Goal: Task Accomplishment & Management: Manage account settings

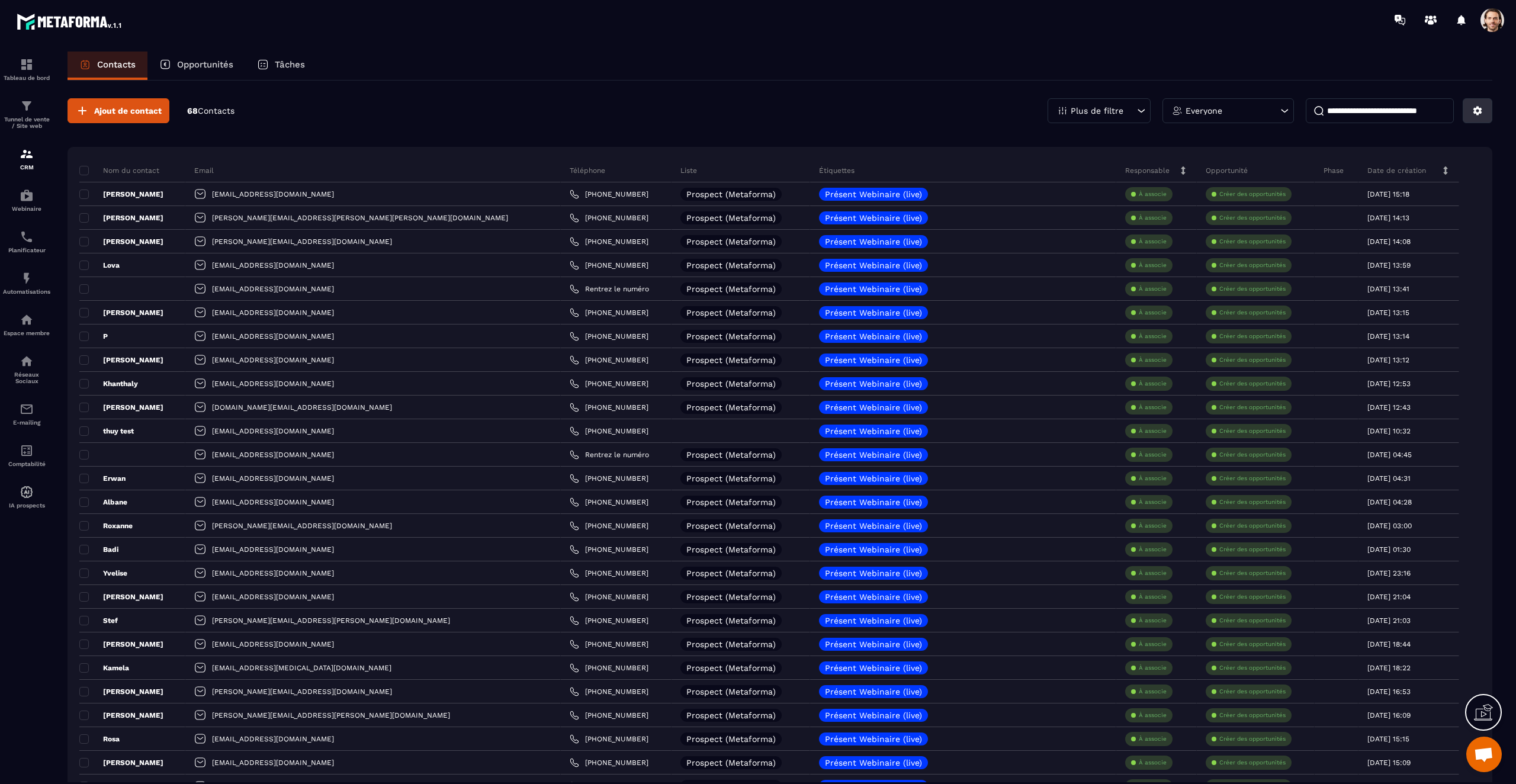
click at [1474, 114] on icon at bounding box center [1476, 110] width 11 height 11
click at [1402, 174] on p "Exporter les résultats du filtre..." at bounding box center [1413, 175] width 145 height 19
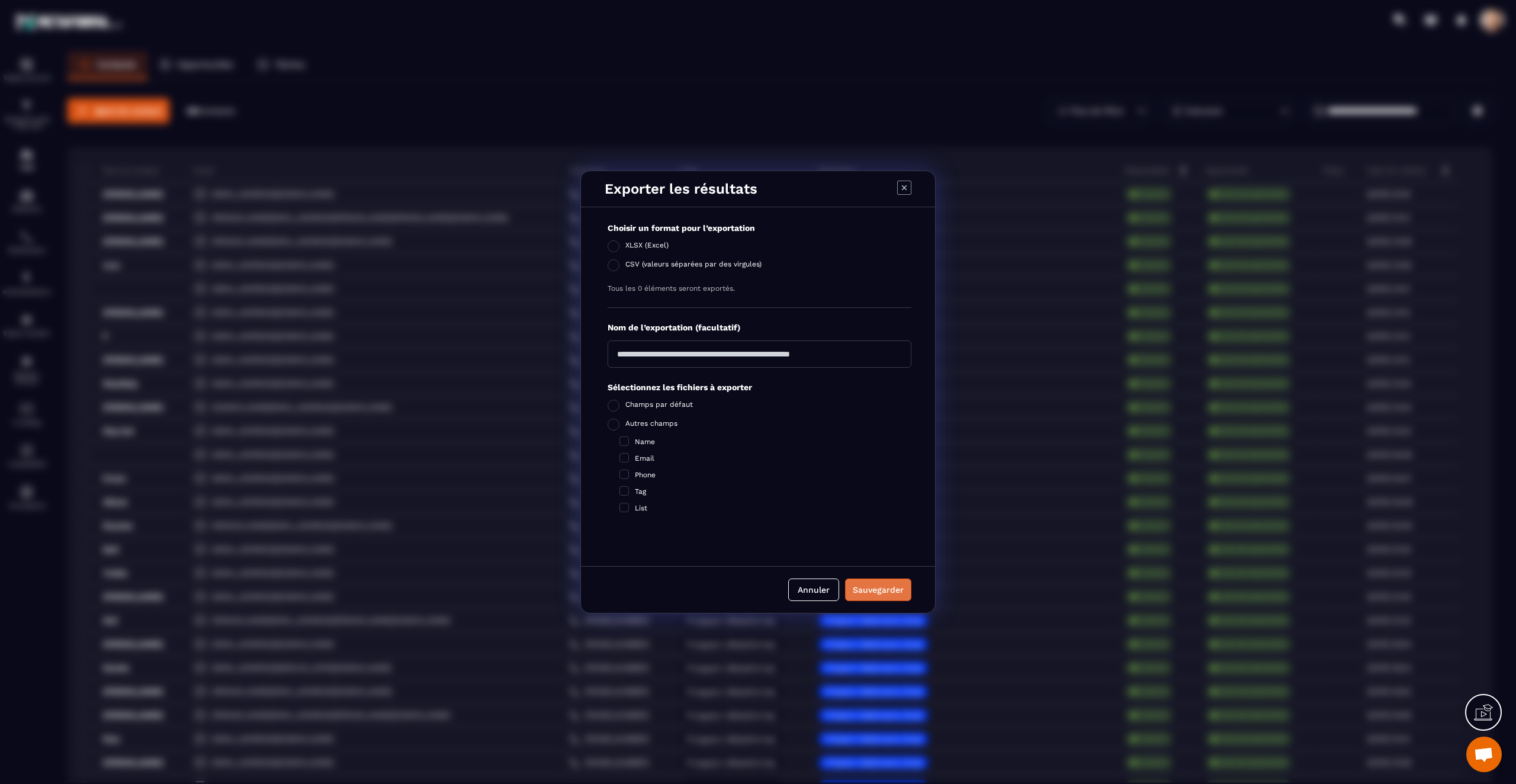
click at [879, 585] on div "Sauvegarder" at bounding box center [877, 589] width 51 height 12
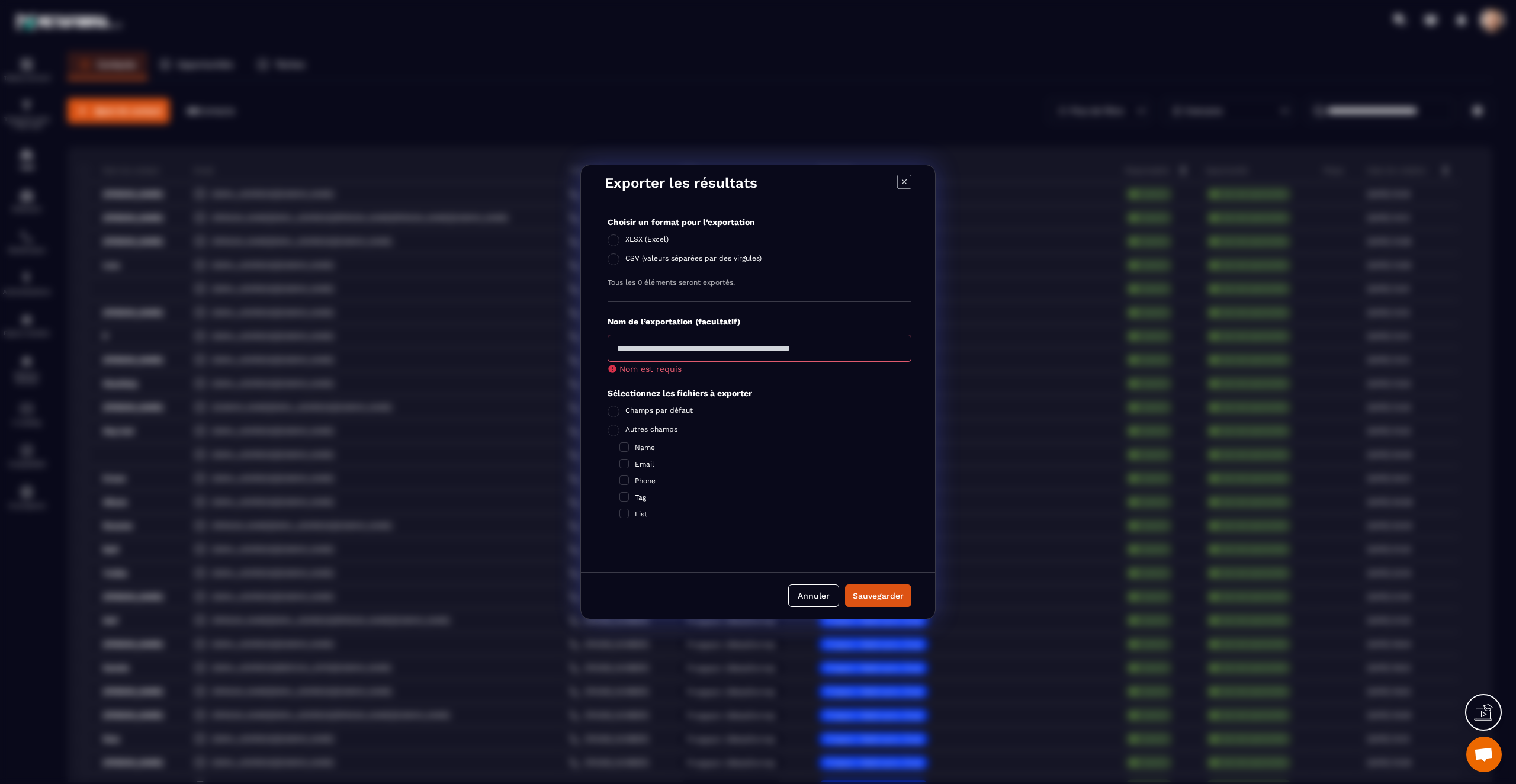
click at [818, 355] on input "Modal window" at bounding box center [759, 348] width 303 height 27
type input "*"
type input "*******"
click at [871, 595] on button "Sauvegarder" at bounding box center [878, 595] width 66 height 22
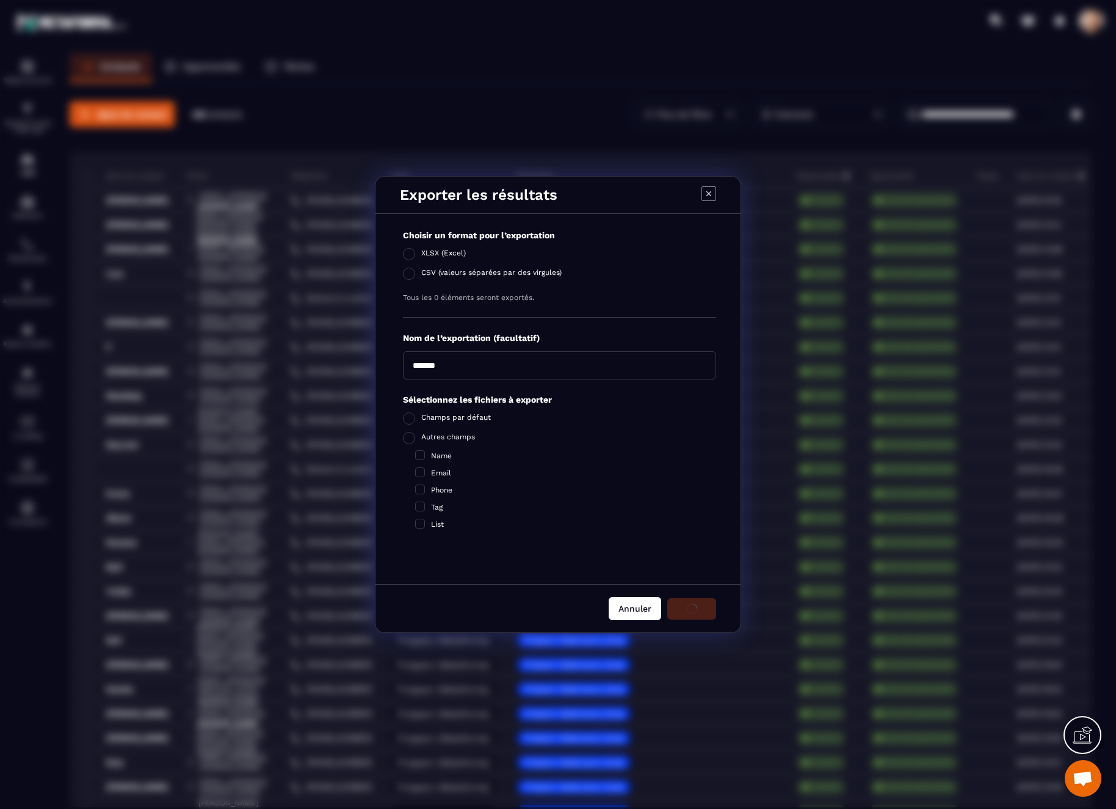
click at [636, 609] on button "Annuler" at bounding box center [635, 608] width 53 height 23
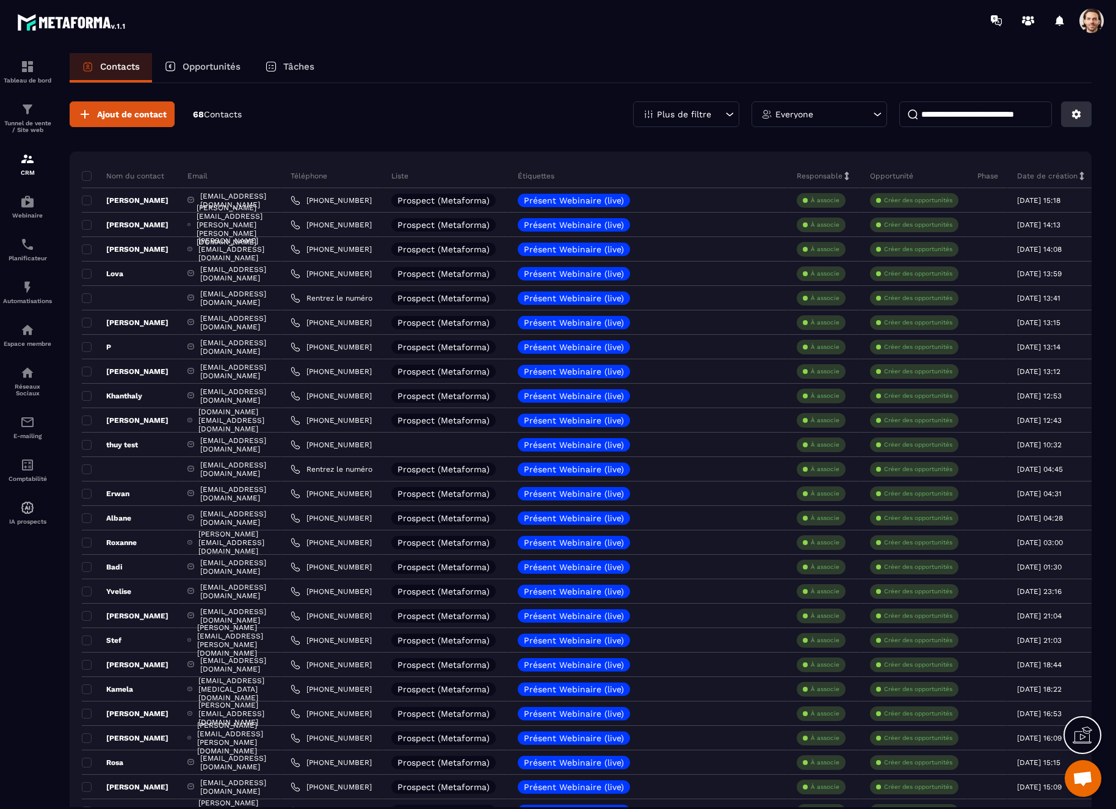
click at [1080, 113] on icon at bounding box center [1076, 114] width 11 height 11
